Goal: Check status: Check status

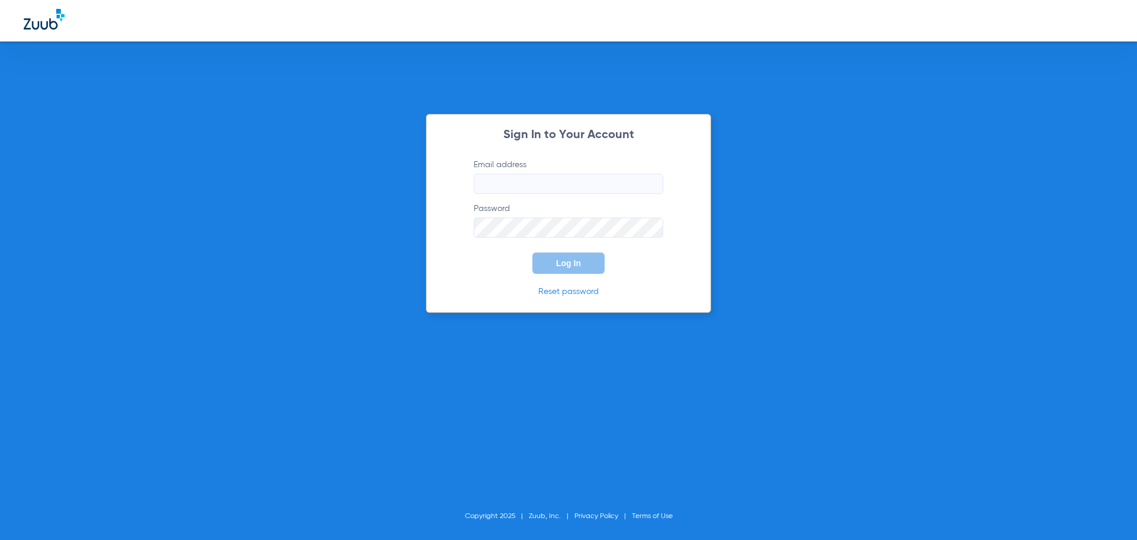
click at [584, 175] on input "Email address" at bounding box center [569, 184] width 190 height 20
click at [582, 181] on input "jenniferpincuspy24" at bounding box center [569, 184] width 190 height 20
type input "[EMAIL_ADDRESS][DOMAIN_NAME]"
click at [532, 252] on button "Log In" at bounding box center [568, 262] width 72 height 21
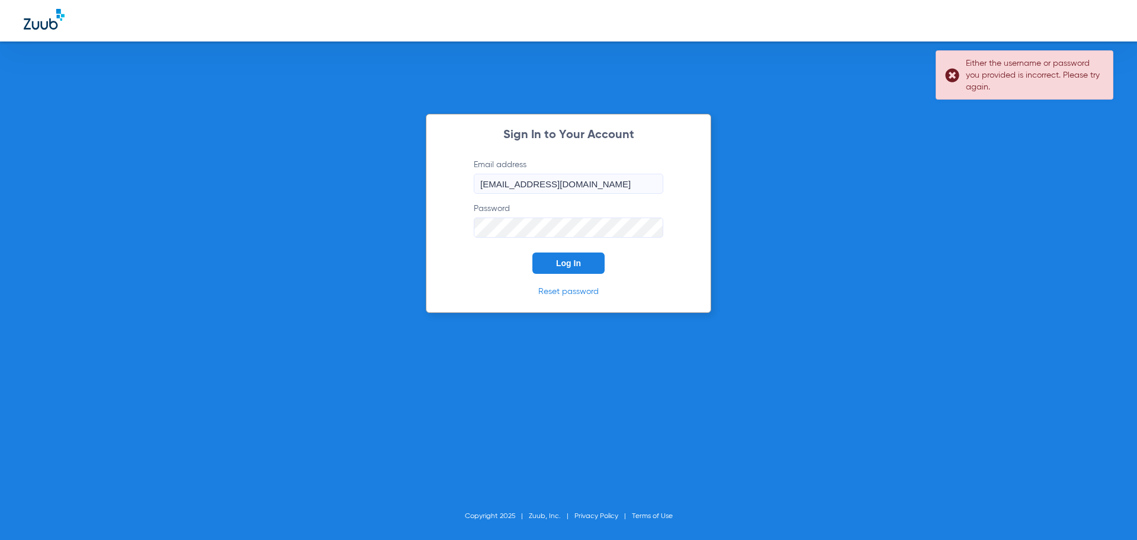
click at [436, 220] on div "Sign In to Your Account Email address [EMAIL_ADDRESS][DOMAIN_NAME] Password Log…" at bounding box center [568, 213] width 285 height 199
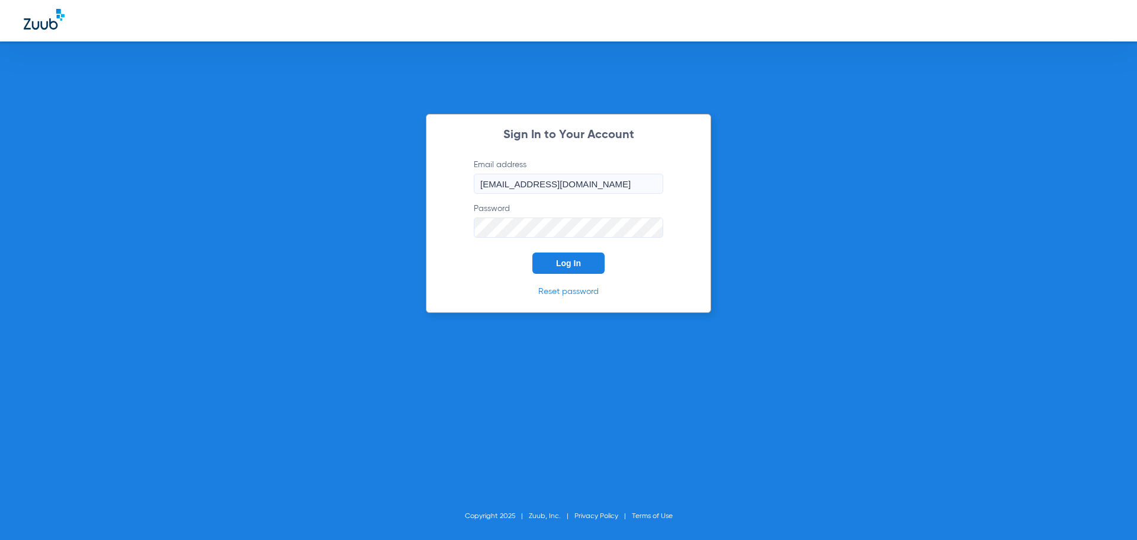
click at [532, 252] on button "Log In" at bounding box center [568, 262] width 72 height 21
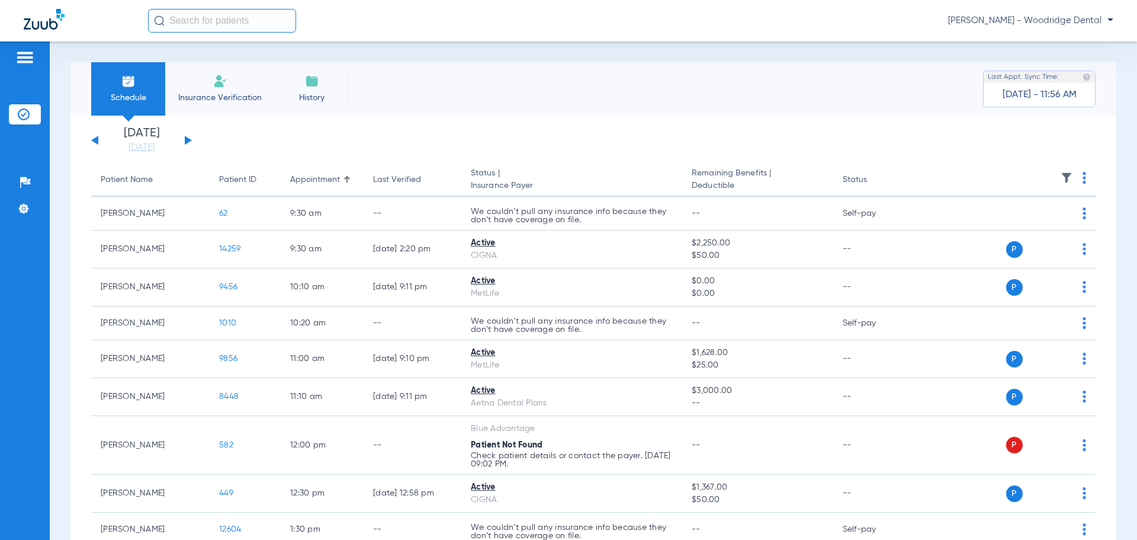
click at [183, 21] on input "text" at bounding box center [222, 21] width 148 height 24
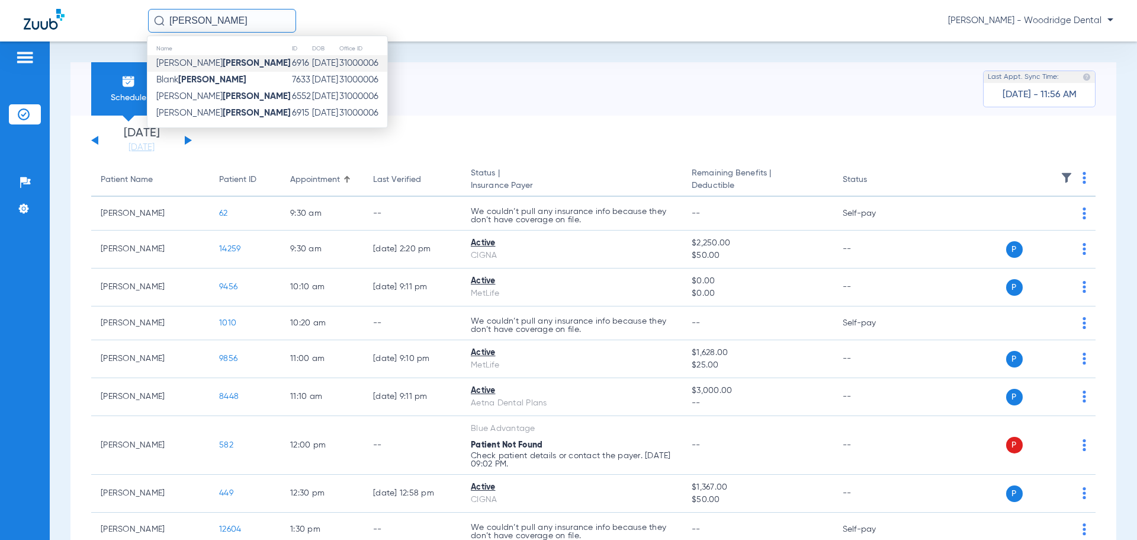
click at [185, 67] on span "[PERSON_NAME]" at bounding box center [223, 63] width 134 height 9
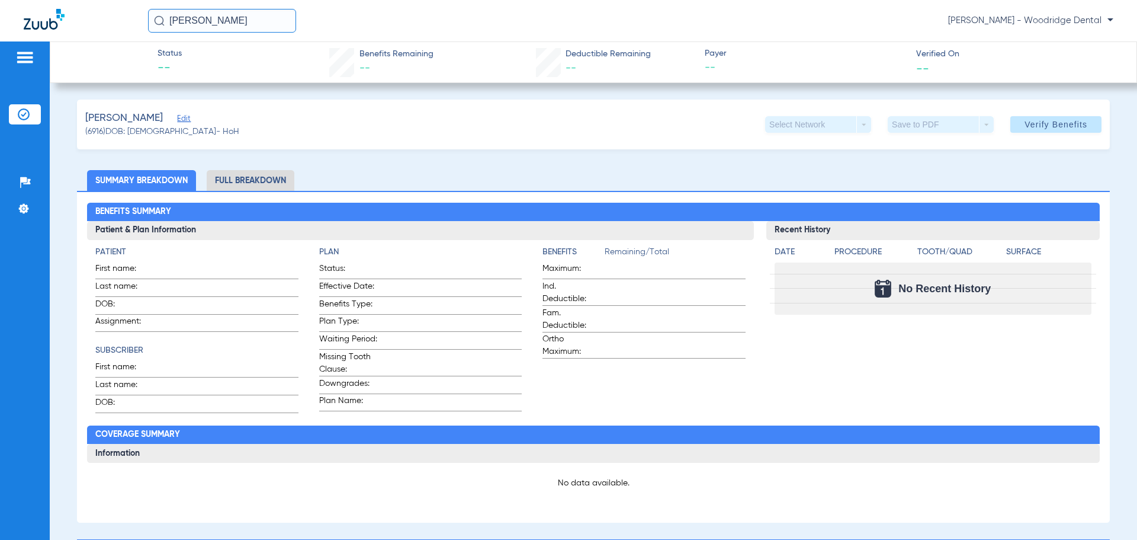
click at [205, 19] on input "[PERSON_NAME]" at bounding box center [222, 21] width 148 height 24
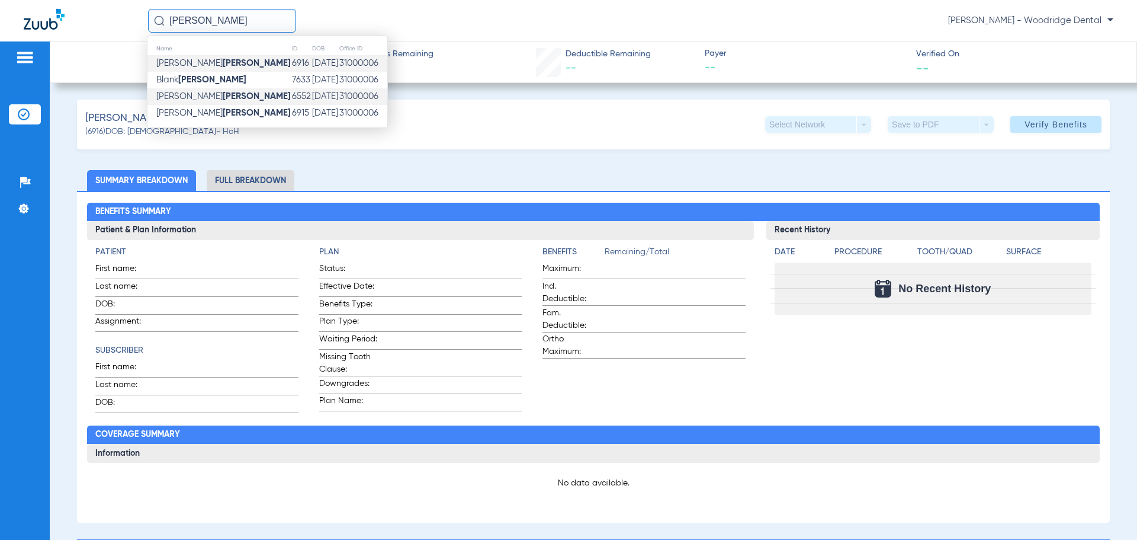
click at [223, 93] on strong "[PERSON_NAME]" at bounding box center [257, 96] width 68 height 9
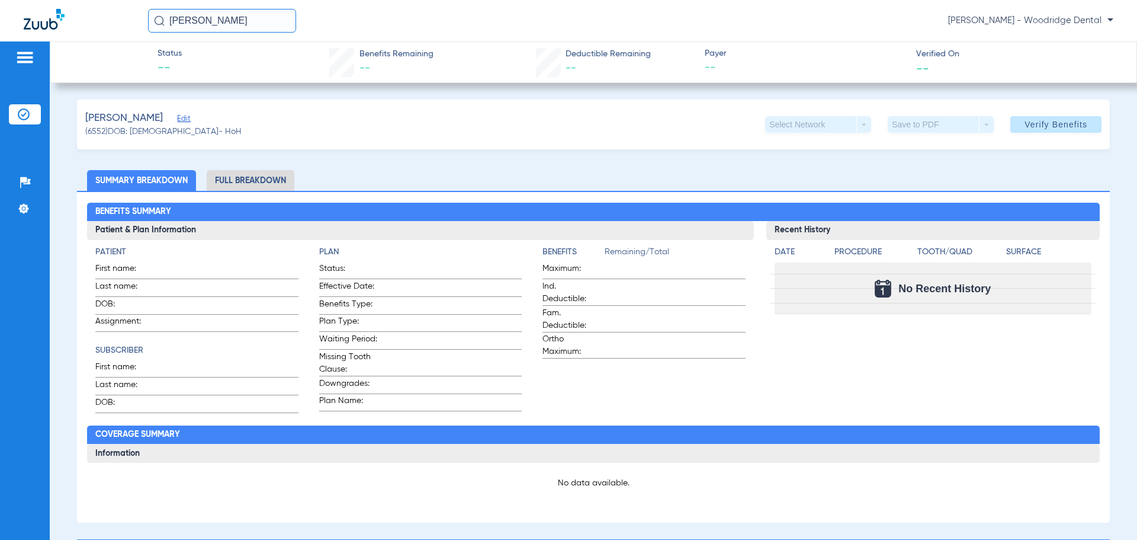
click at [254, 174] on li "Full Breakdown" at bounding box center [251, 180] width 88 height 21
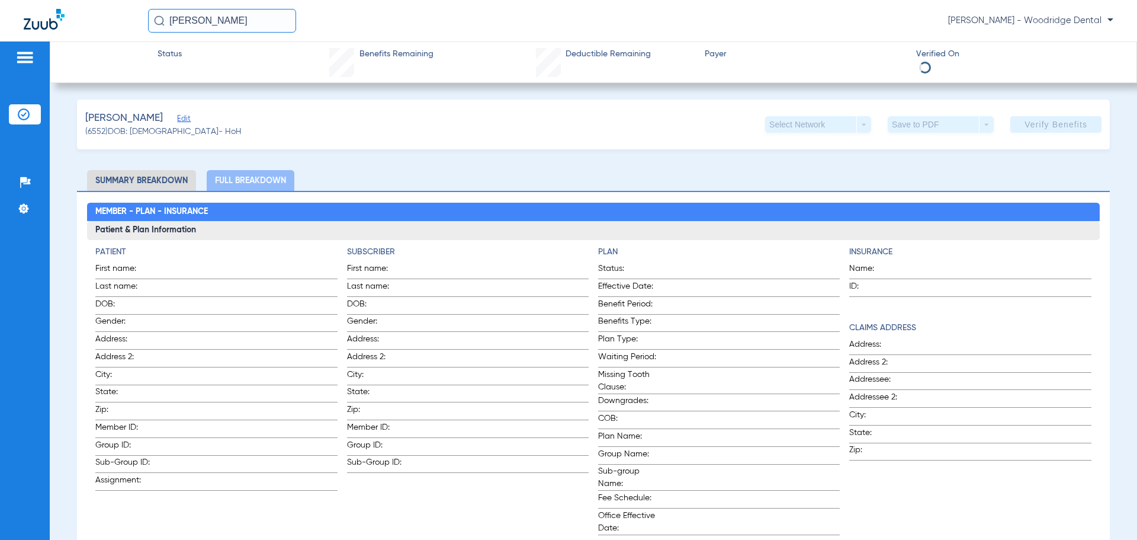
click at [226, 19] on input "[PERSON_NAME]" at bounding box center [222, 21] width 148 height 24
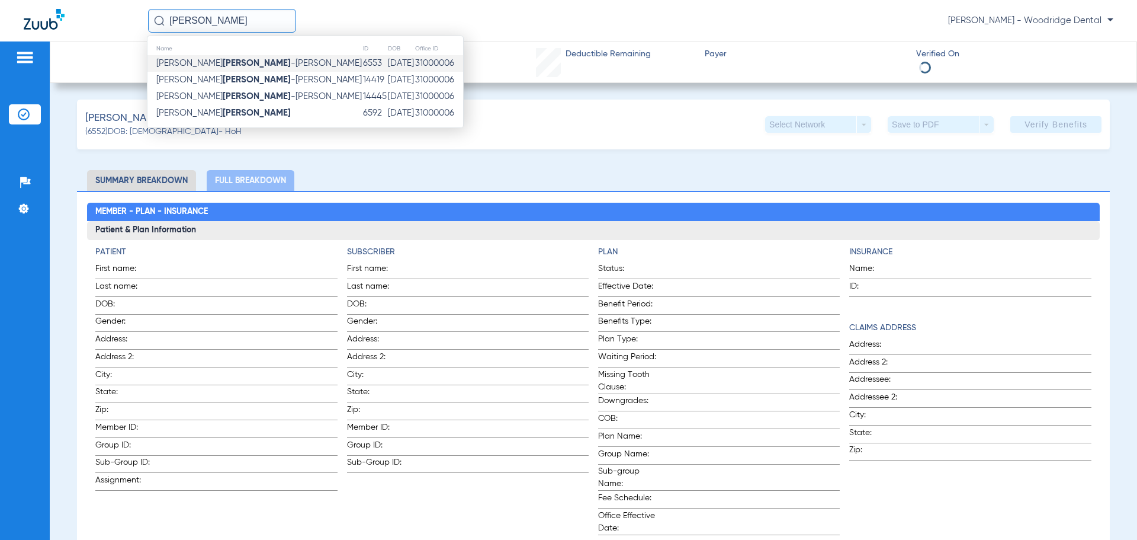
type input "[PERSON_NAME]"
click at [230, 62] on span "[PERSON_NAME]" at bounding box center [259, 63] width 206 height 9
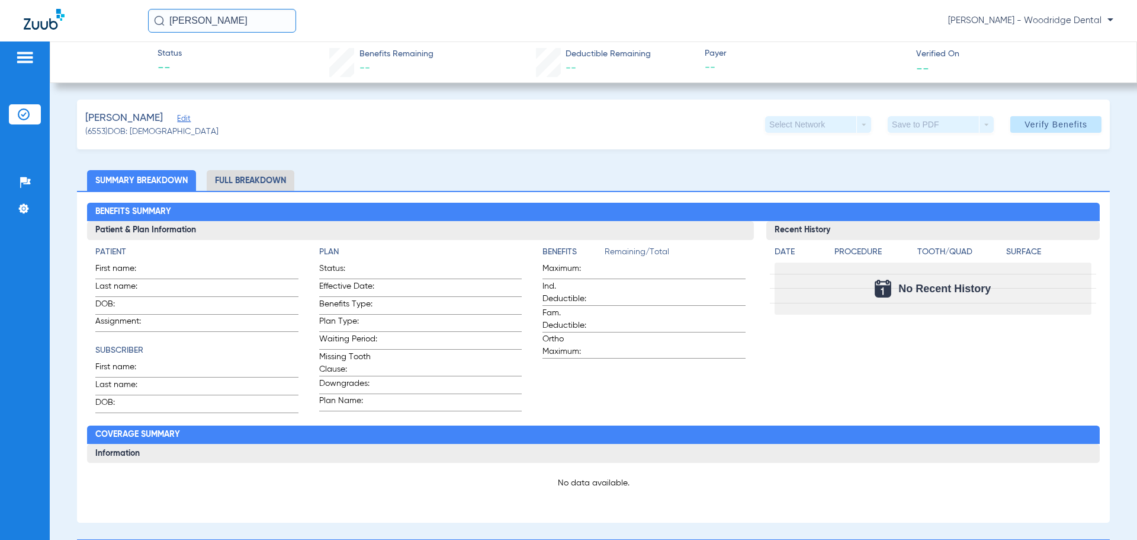
click at [230, 23] on input "[PERSON_NAME]" at bounding box center [222, 21] width 148 height 24
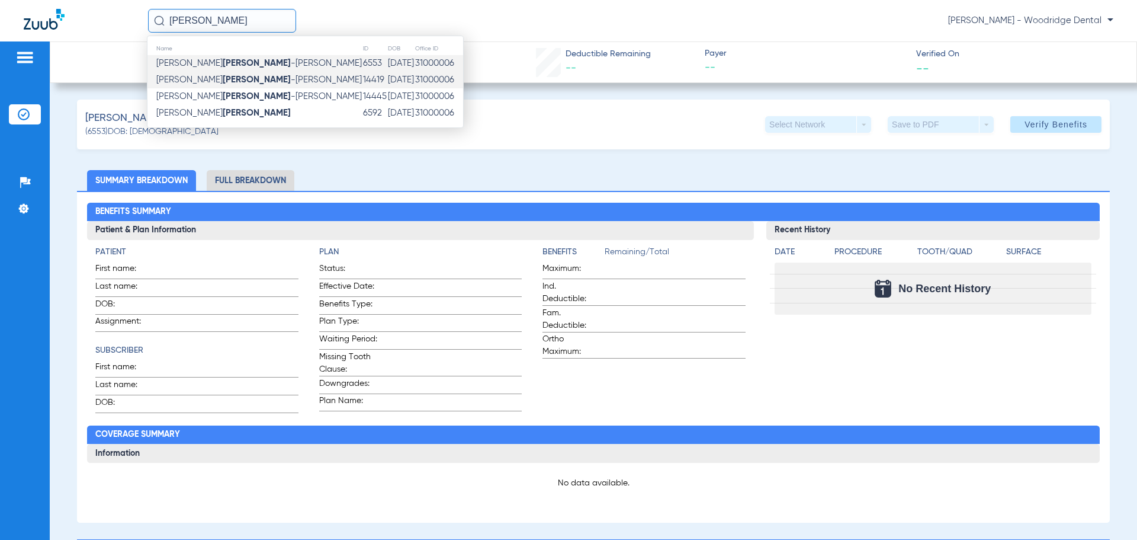
click at [229, 72] on td "[PERSON_NAME]" at bounding box center [254, 80] width 215 height 17
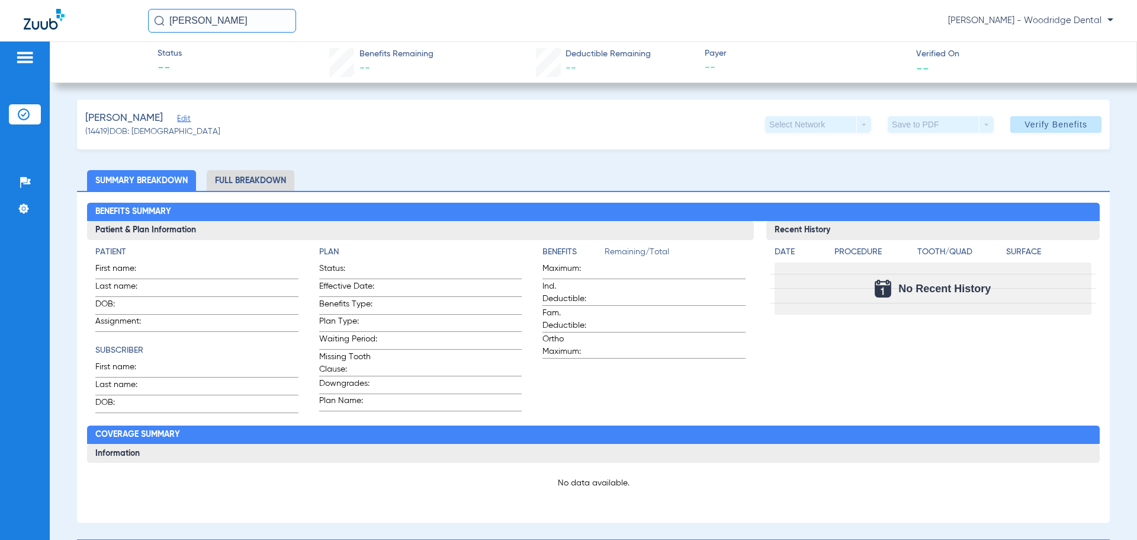
click at [234, 20] on input "[PERSON_NAME]" at bounding box center [222, 21] width 148 height 24
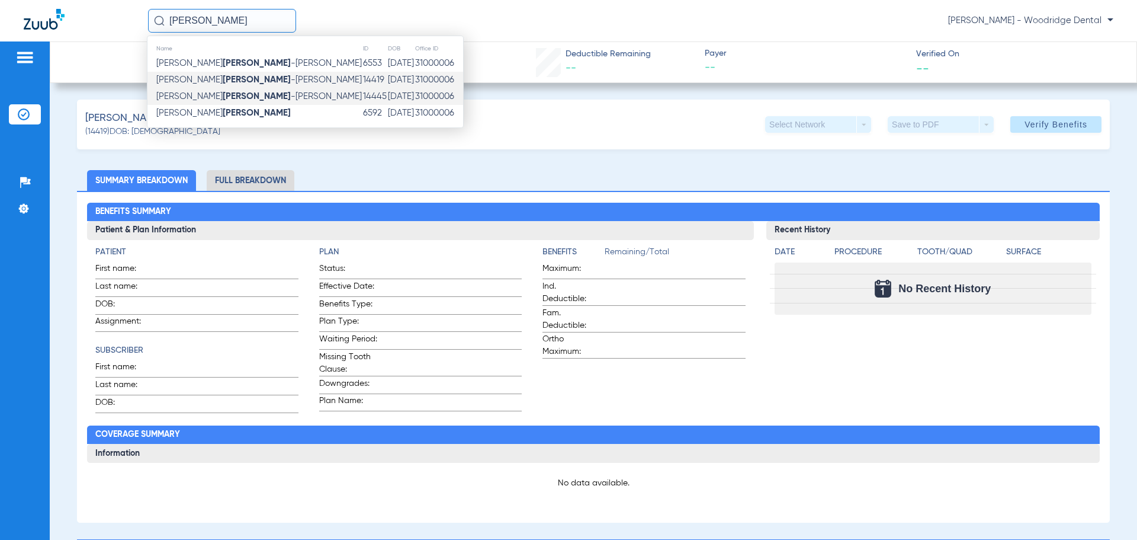
click at [237, 92] on td "[PERSON_NAME]" at bounding box center [254, 96] width 215 height 17
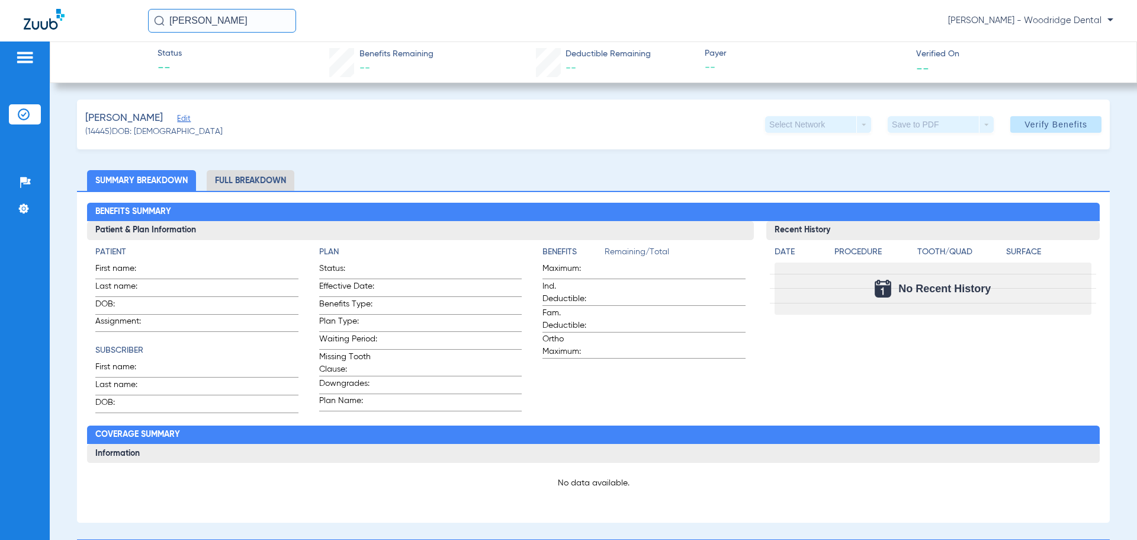
click at [257, 177] on li "Full Breakdown" at bounding box center [251, 180] width 88 height 21
